Goal: Task Accomplishment & Management: Manage account settings

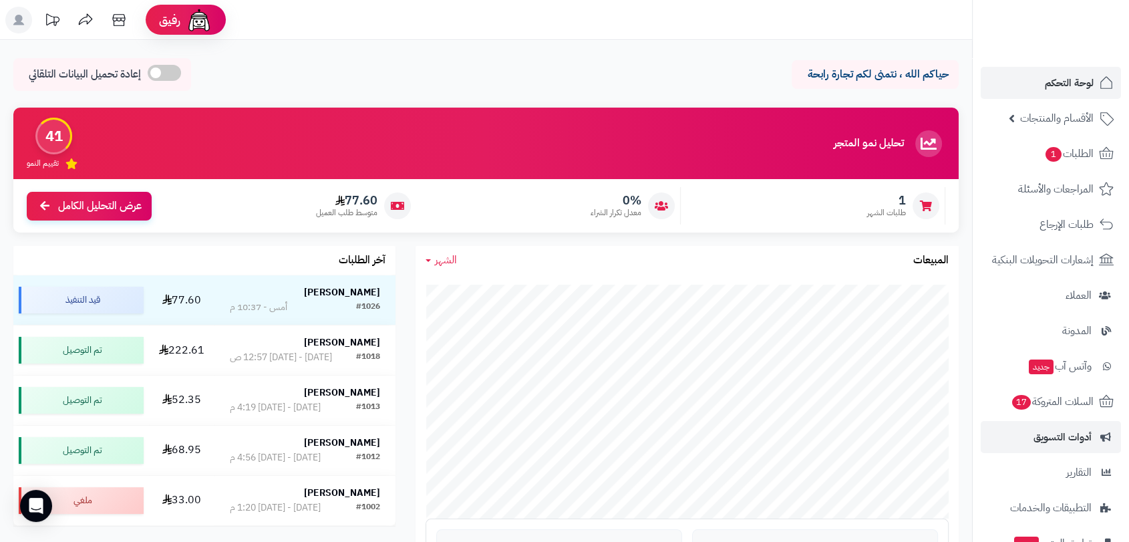
scroll to position [105, 0]
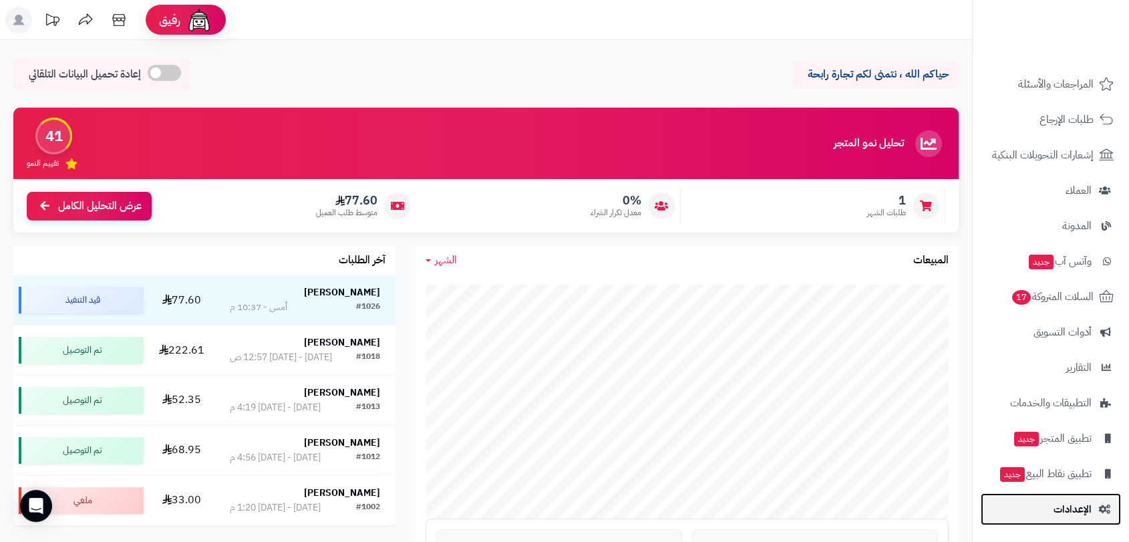
click at [1074, 503] on span "الإعدادات" at bounding box center [1073, 509] width 38 height 19
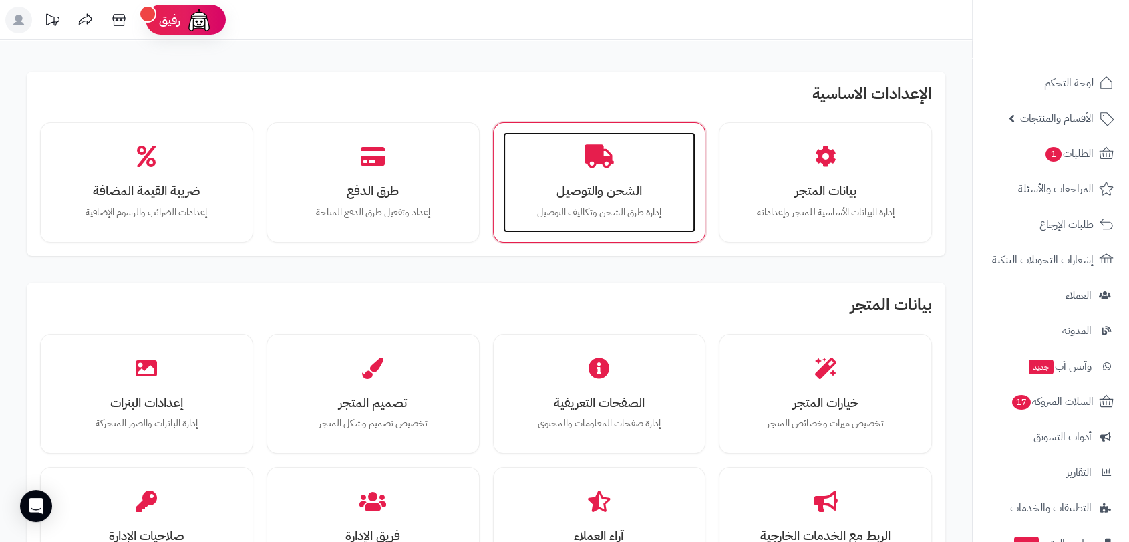
click at [612, 166] on icon at bounding box center [599, 156] width 29 height 23
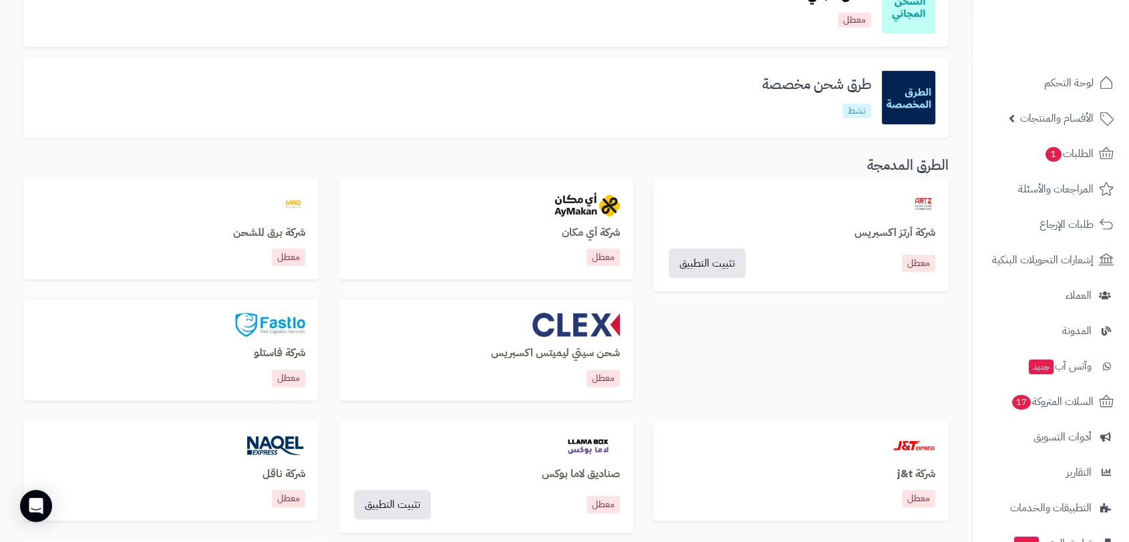
scroll to position [297, 0]
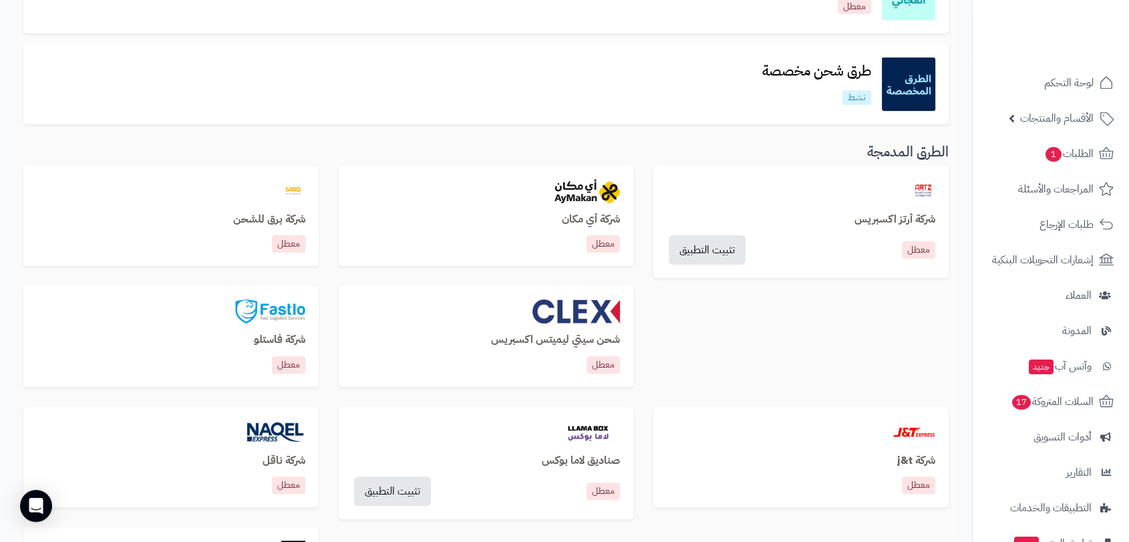
click at [726, 74] on div "طرق شحن مخصصة نشط" at bounding box center [486, 83] width 899 height 53
click at [822, 68] on h3 "طرق شحن مخصصة" at bounding box center [817, 70] width 130 height 15
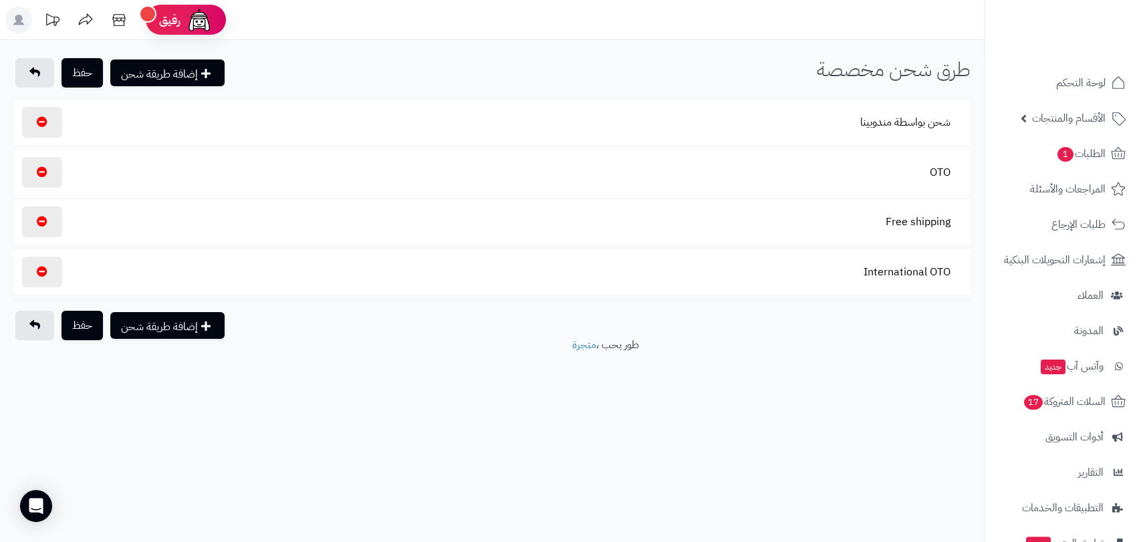
click at [818, 276] on section "International OTO" at bounding box center [491, 272] width 943 height 31
click at [898, 270] on button "International OTO" at bounding box center [907, 271] width 110 height 31
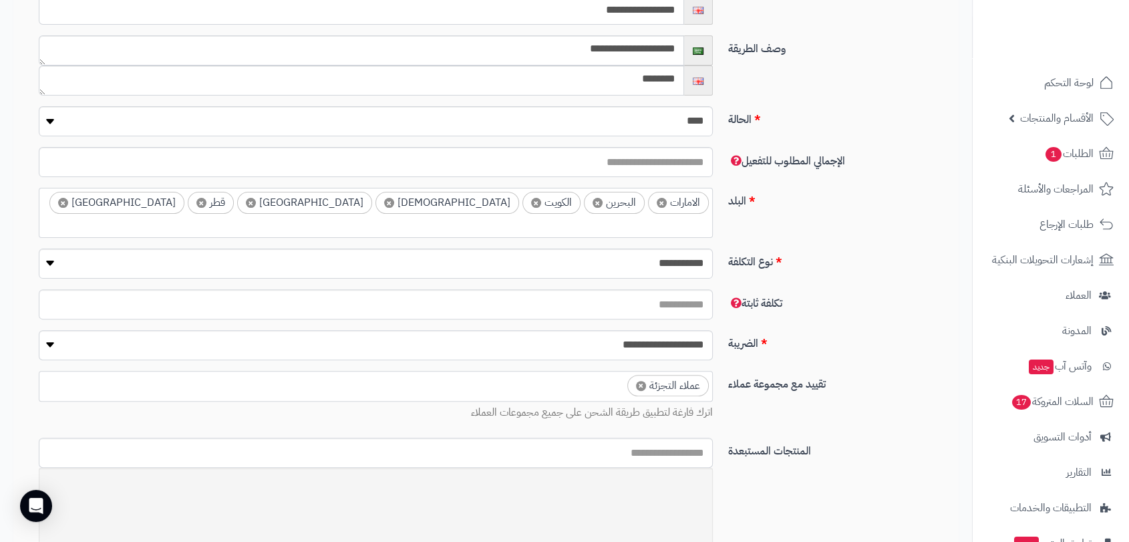
scroll to position [371, 0]
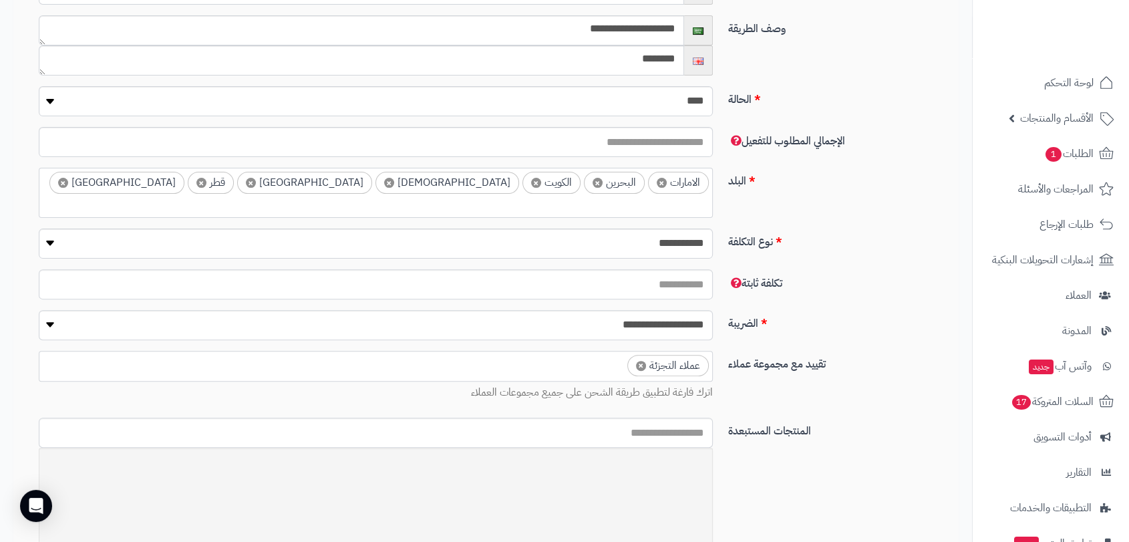
click at [269, 181] on ul "× الامارات × البحرين × الكويت × اليمن × عمان × قطر × مصر" at bounding box center [375, 190] width 673 height 44
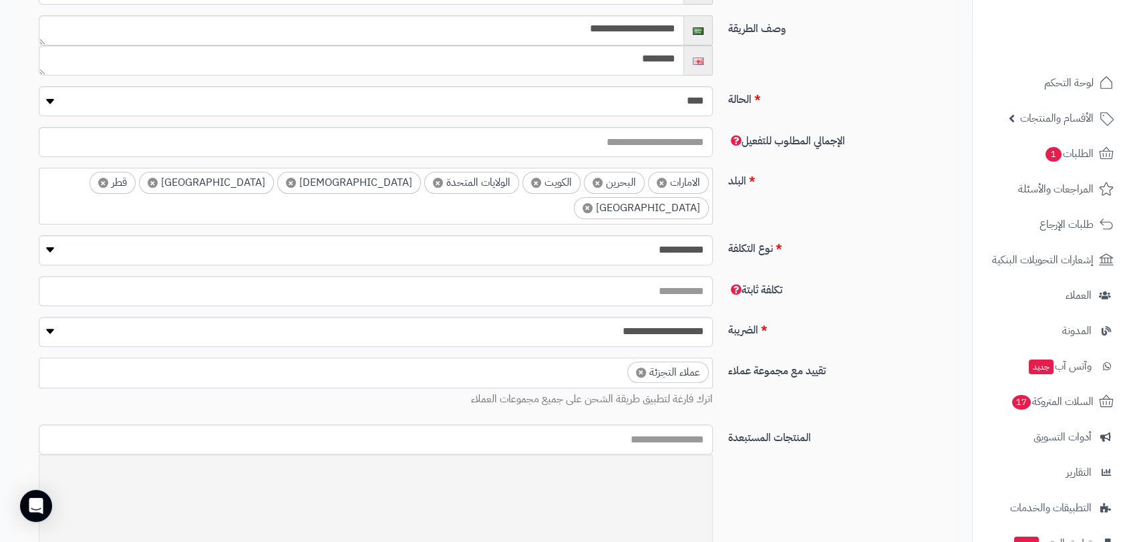
click at [146, 186] on ul "× الامارات × البحرين × الكويت × الولايات المتحدة × اليمن × عمان × قطر × مصر" at bounding box center [375, 193] width 673 height 51
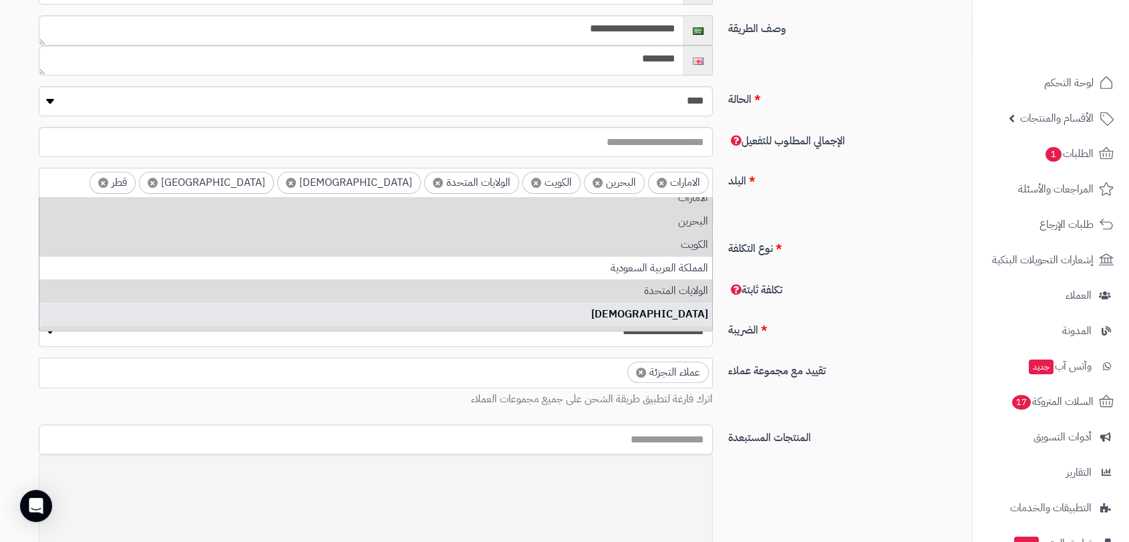
scroll to position [0, 0]
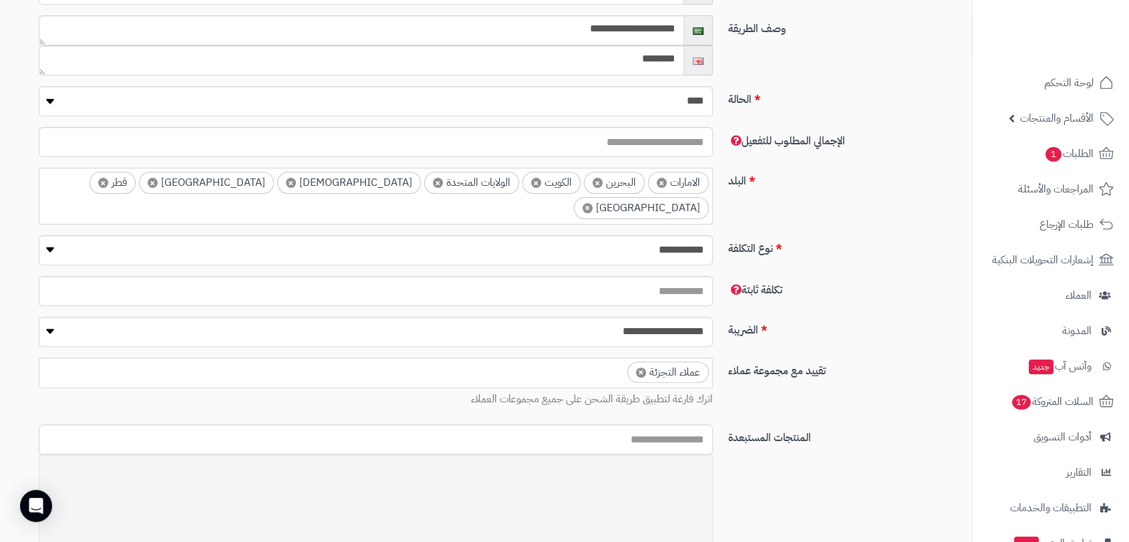
click at [858, 204] on div "**********" at bounding box center [491, 201] width 945 height 67
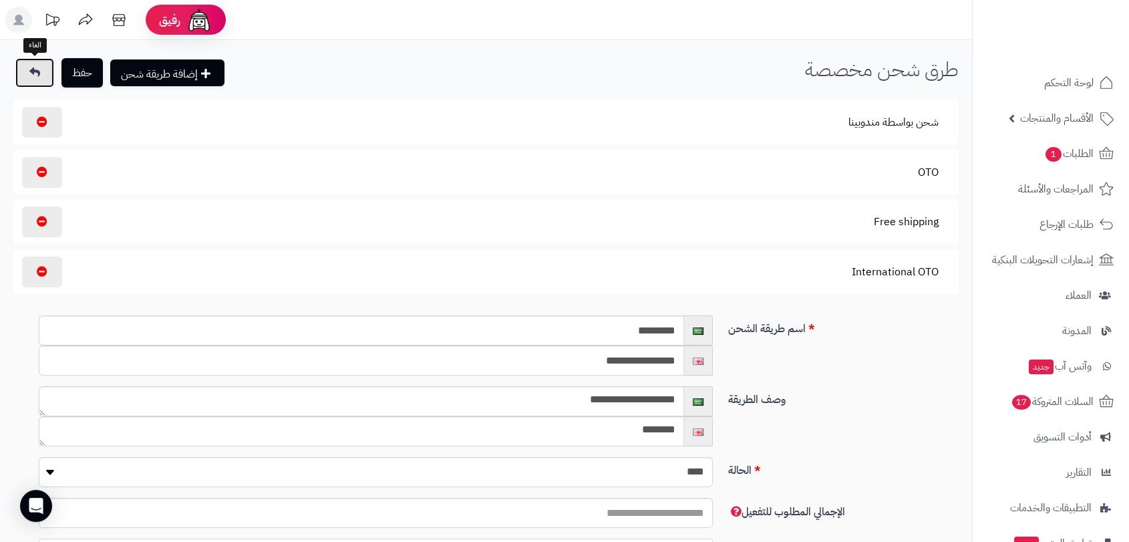
click at [16, 69] on link at bounding box center [34, 72] width 39 height 29
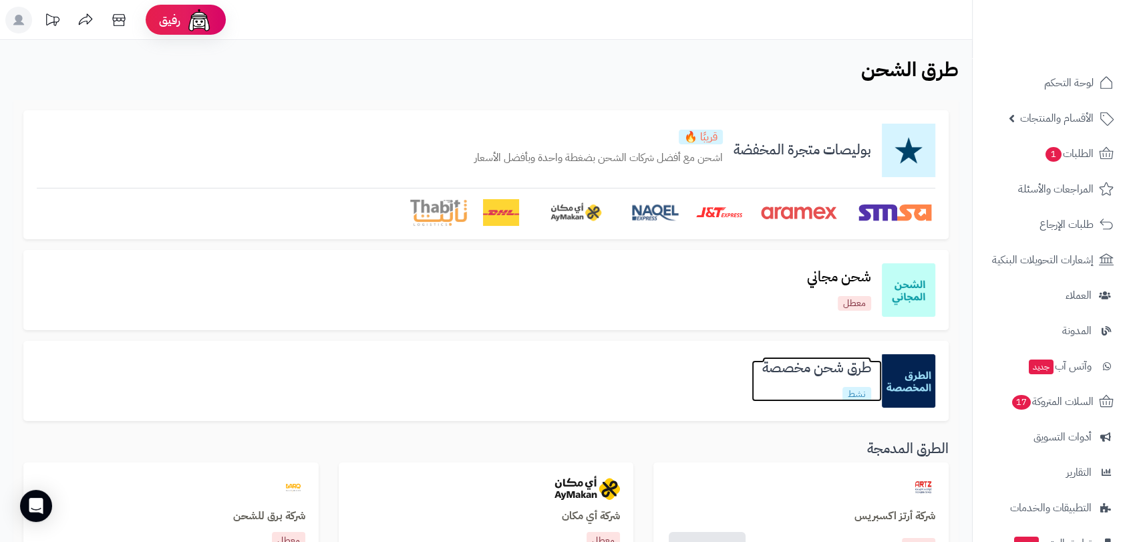
click at [788, 372] on h3 "طرق شحن مخصصة" at bounding box center [817, 367] width 130 height 15
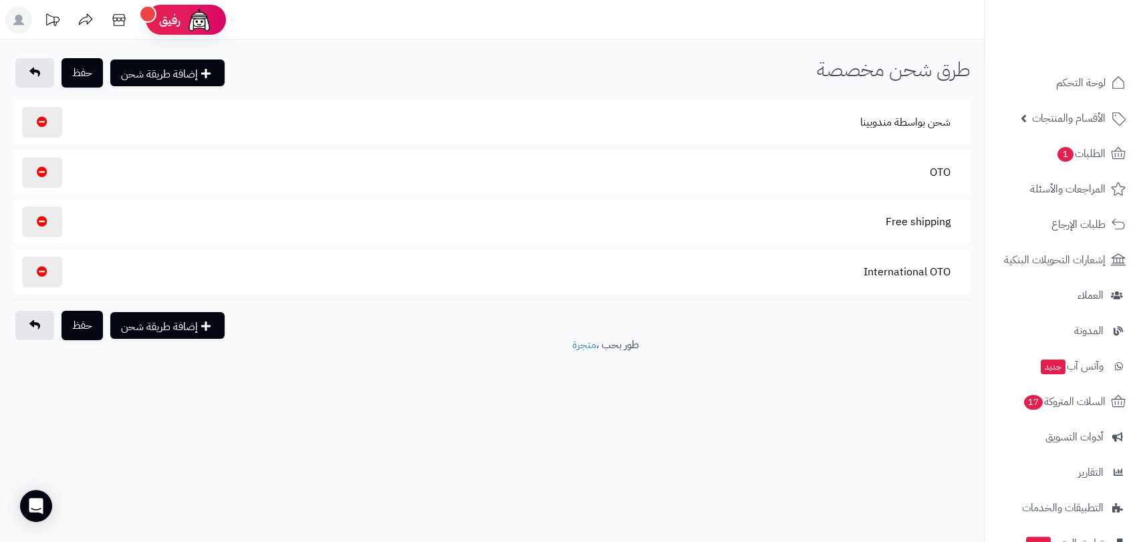
click at [834, 220] on section "Free shipping" at bounding box center [491, 221] width 943 height 31
click at [925, 223] on button "Free shipping" at bounding box center [918, 221] width 88 height 31
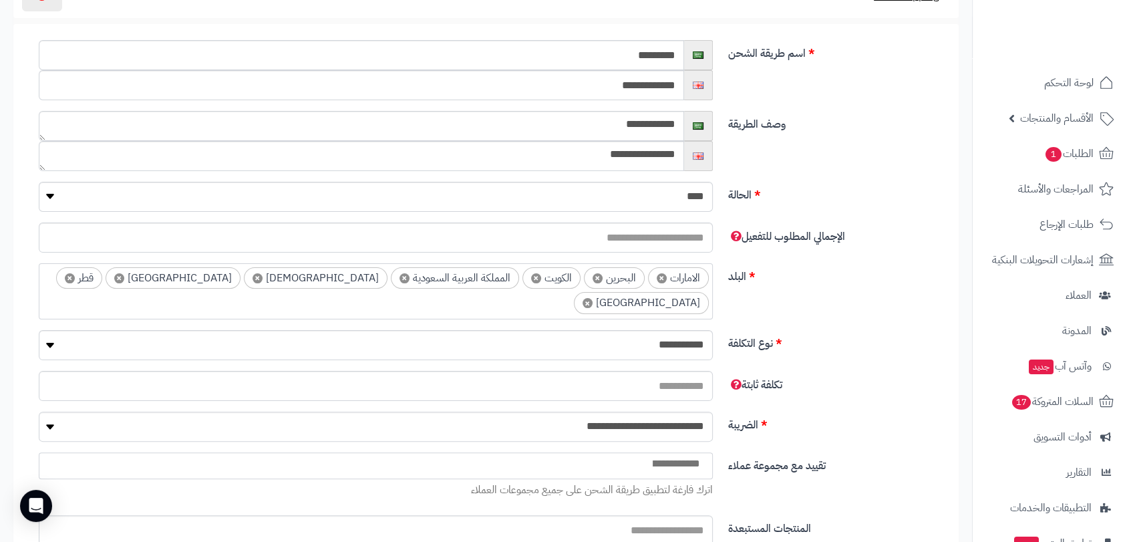
scroll to position [222, 0]
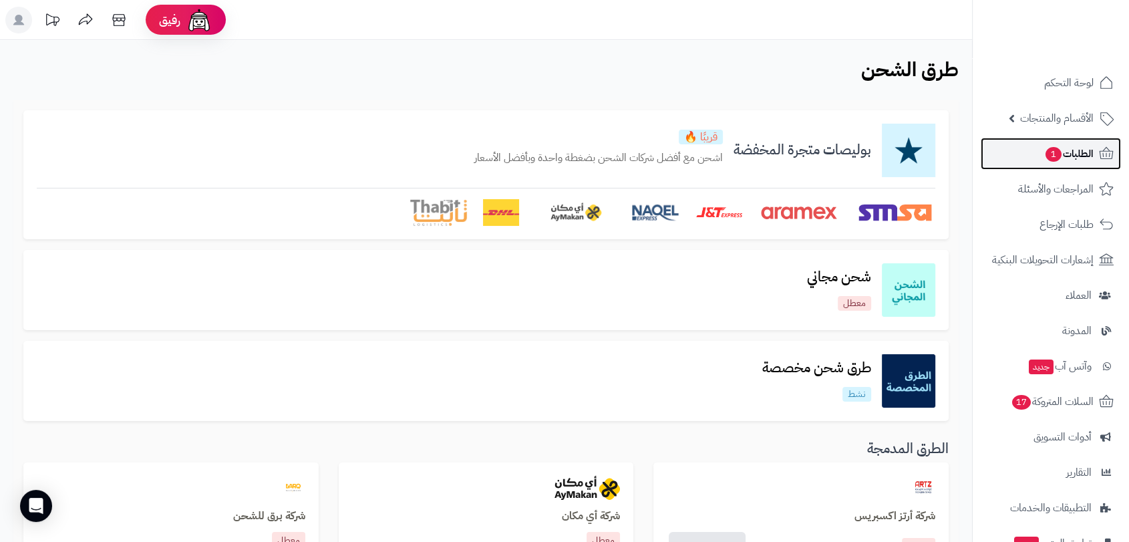
click at [1077, 151] on span "الطلبات 1" at bounding box center [1068, 153] width 49 height 19
